Goal: Information Seeking & Learning: Learn about a topic

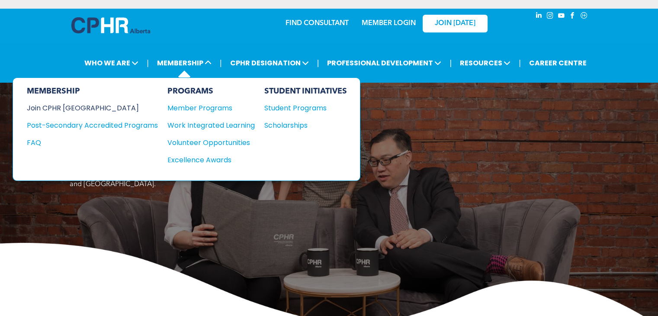
click at [87, 108] on div "Join CPHR [GEOGRAPHIC_DATA]" at bounding box center [86, 108] width 118 height 11
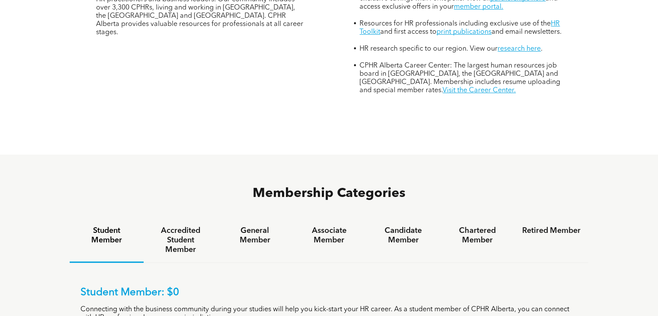
scroll to position [422, 0]
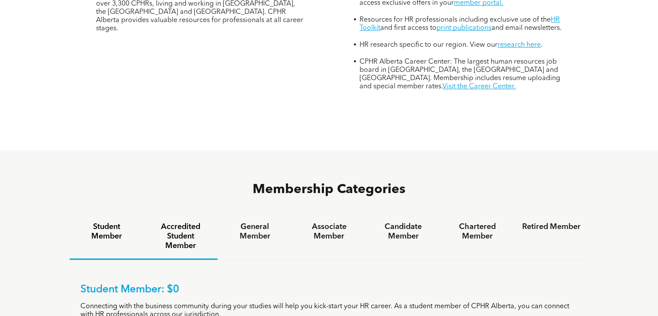
click at [178, 222] on h4 "Accredited Student Member" at bounding box center [180, 236] width 58 height 29
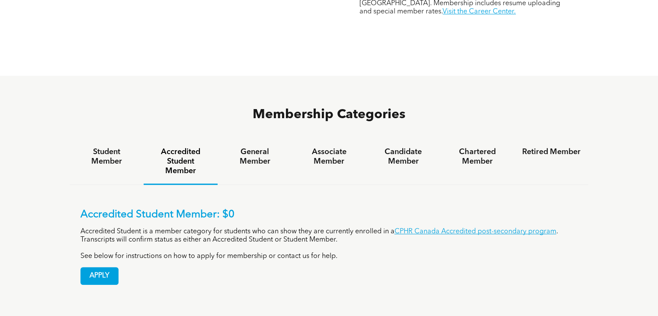
scroll to position [497, 0]
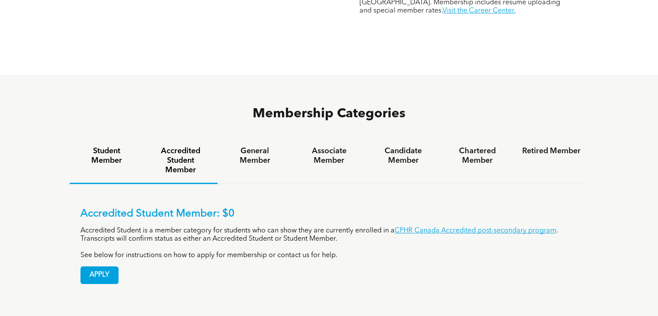
click at [107, 146] on h4 "Student Member" at bounding box center [106, 155] width 58 height 19
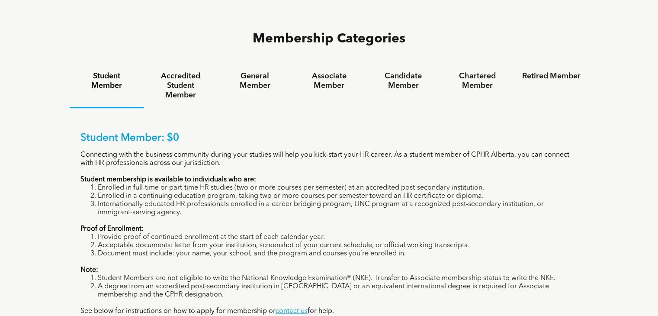
scroll to position [502, 0]
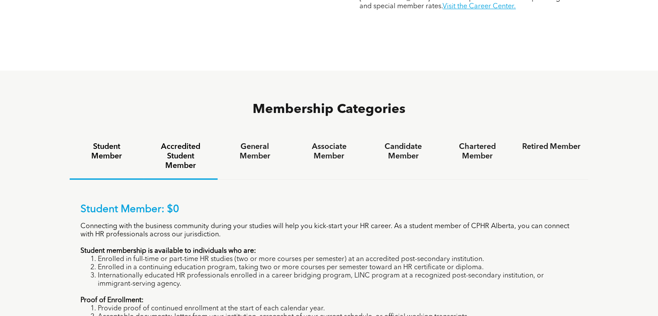
click at [180, 142] on h4 "Accredited Student Member" at bounding box center [180, 156] width 58 height 29
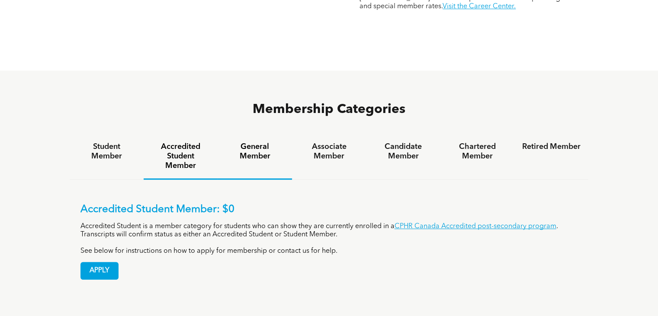
click at [253, 142] on h4 "General Member" at bounding box center [254, 151] width 58 height 19
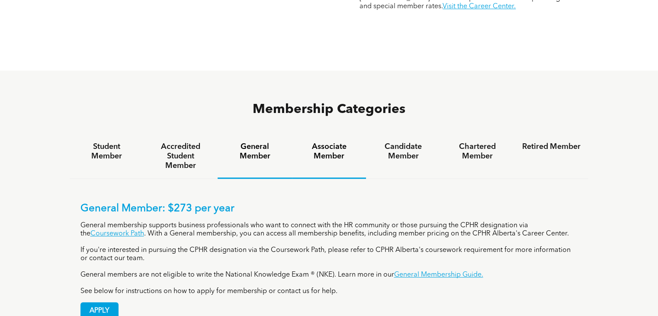
click at [332, 142] on h4 "Associate Member" at bounding box center [329, 151] width 58 height 19
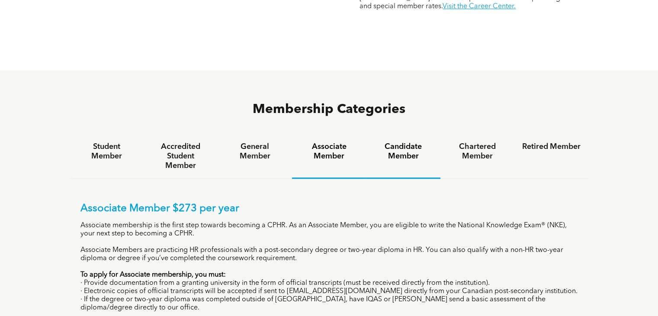
click at [406, 142] on h4 "Candidate Member" at bounding box center [403, 151] width 58 height 19
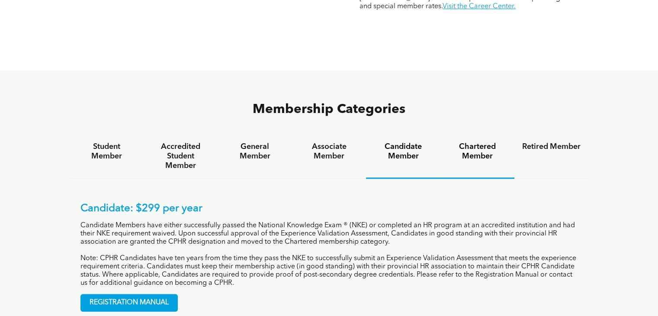
click at [477, 142] on h4 "Chartered Member" at bounding box center [477, 151] width 58 height 19
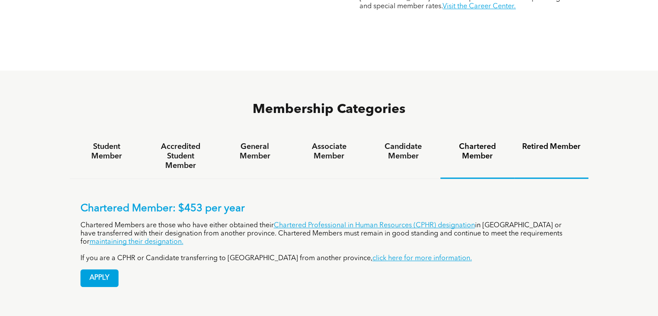
click at [554, 142] on h4 "Retired Member" at bounding box center [551, 147] width 58 height 10
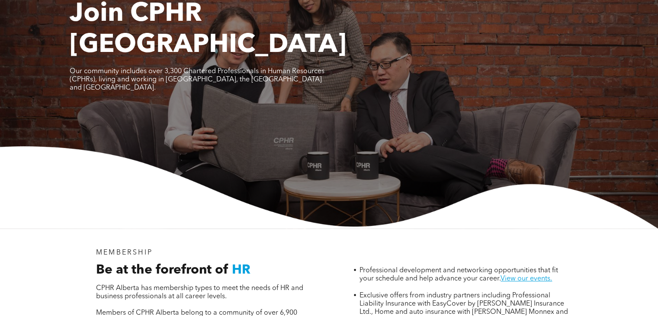
scroll to position [0, 0]
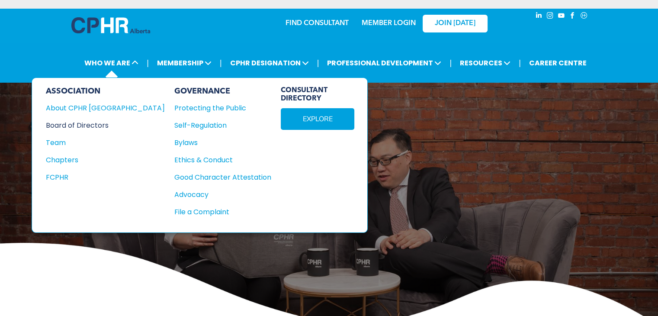
click at [94, 125] on div "Board of Directors" at bounding box center [99, 125] width 107 height 11
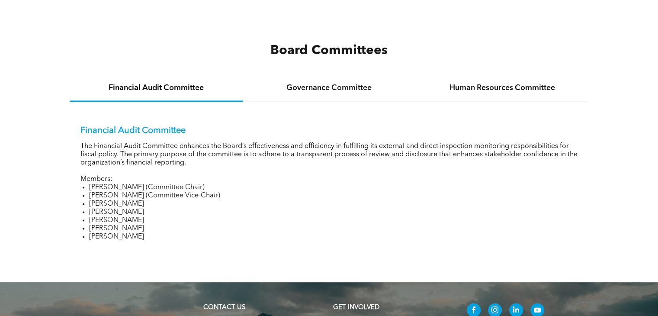
scroll to position [1203, 0]
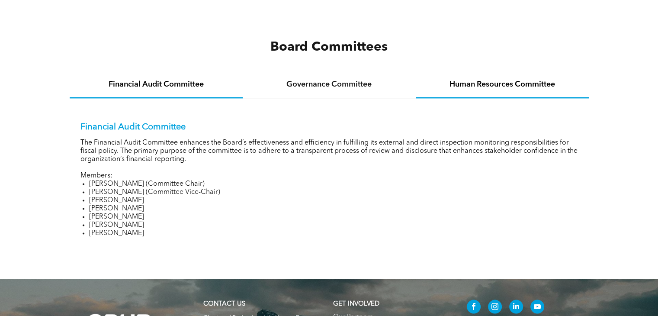
click at [472, 91] on div "Human Resources Committee" at bounding box center [502, 85] width 173 height 26
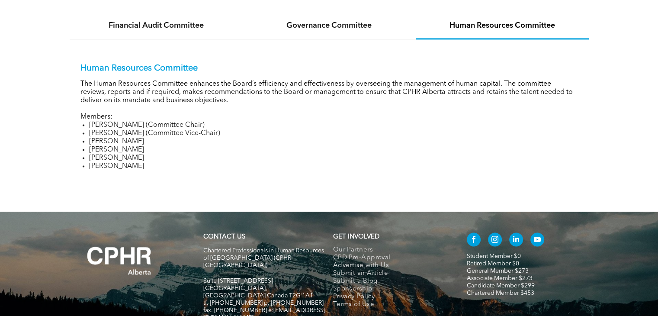
scroll to position [1261, 0]
click at [325, 30] on h4 "Governance Committee" at bounding box center [328, 26] width 157 height 10
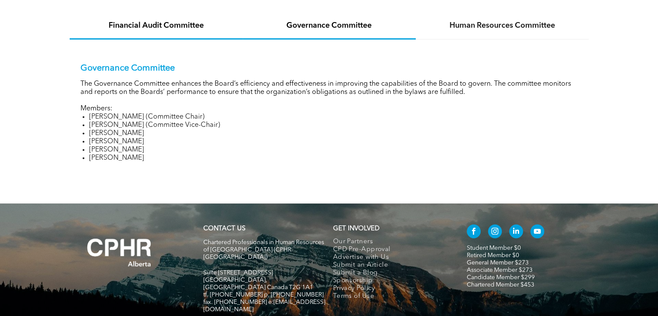
click at [187, 26] on h4 "Financial Audit Committee" at bounding box center [155, 26] width 157 height 10
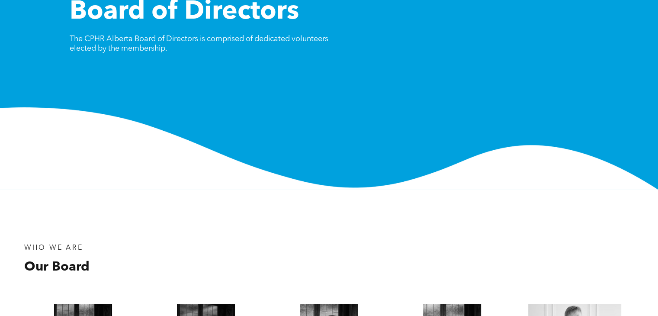
scroll to position [0, 0]
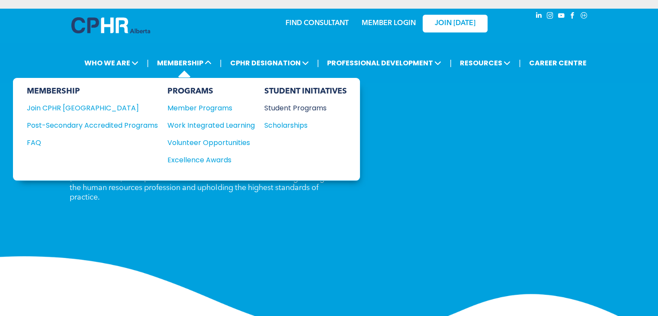
click at [282, 106] on div "Student Programs" at bounding box center [301, 108] width 74 height 11
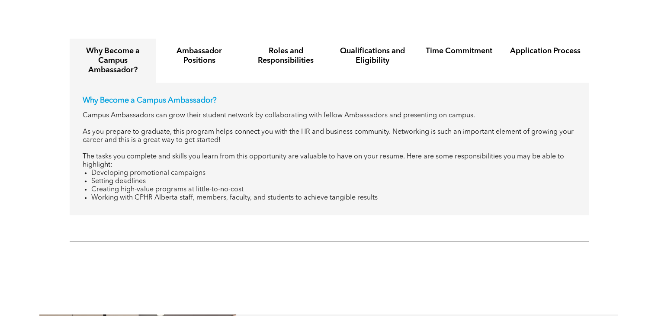
scroll to position [1038, 0]
click at [194, 46] on h4 "Ambassador Positions" at bounding box center [199, 55] width 71 height 19
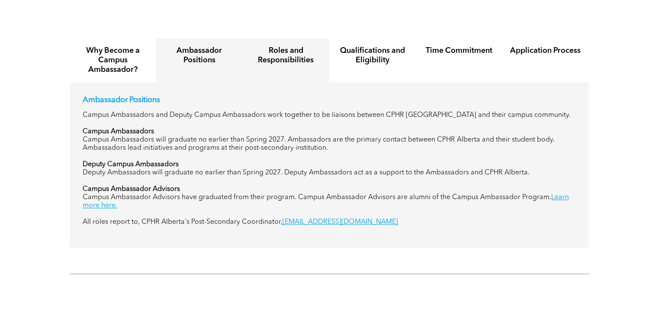
click at [277, 51] on h4 "Roles and Responsibilities" at bounding box center [285, 55] width 71 height 19
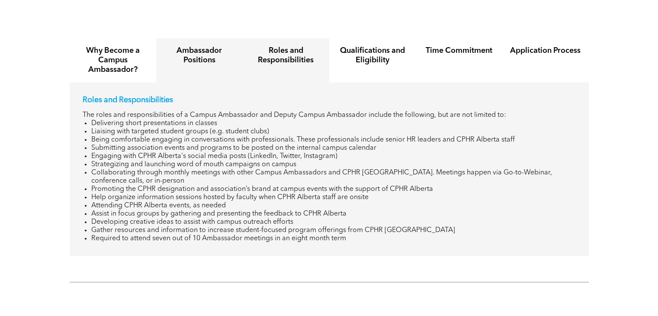
click at [211, 46] on h4 "Ambassador Positions" at bounding box center [199, 55] width 71 height 19
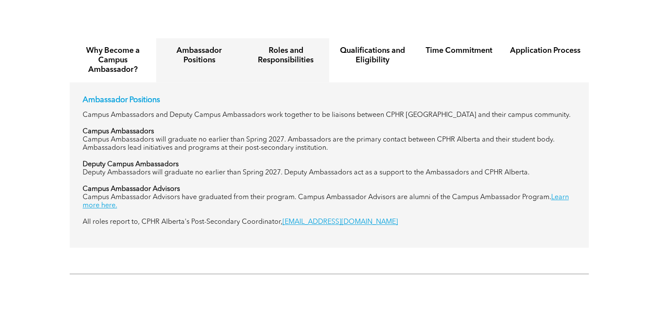
click at [290, 53] on h4 "Roles and Responsibilities" at bounding box center [285, 55] width 71 height 19
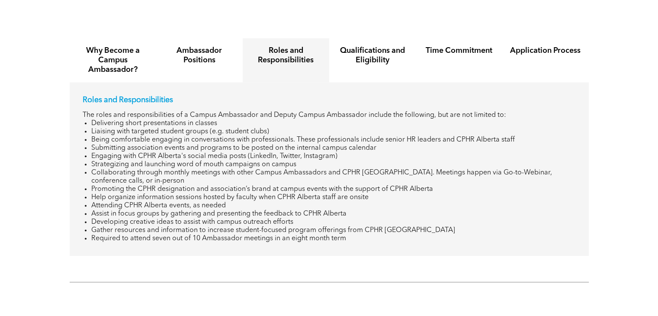
drag, startPoint x: 92, startPoint y: 115, endPoint x: 382, endPoint y: 245, distance: 317.7
click at [382, 245] on div "Roles and Responsibilities The roles and responsibilities of a Campus Ambassado…" at bounding box center [329, 168] width 519 height 173
copy ul "Loremipsum dolor sitametconsec ad elitsed Doeiusmo temp incididu utlabor etdolo…"
